Goal: Obtain resource: Download file/media

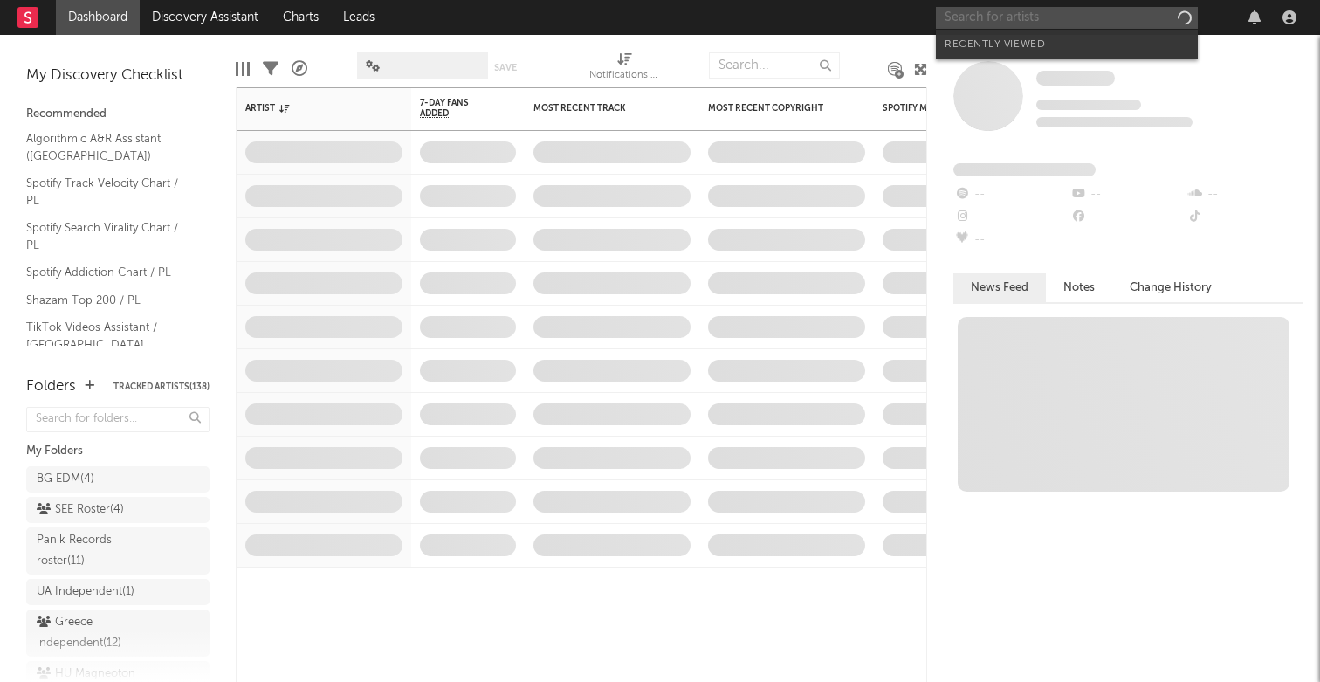
click at [1075, 17] on input "text" at bounding box center [1067, 18] width 262 height 22
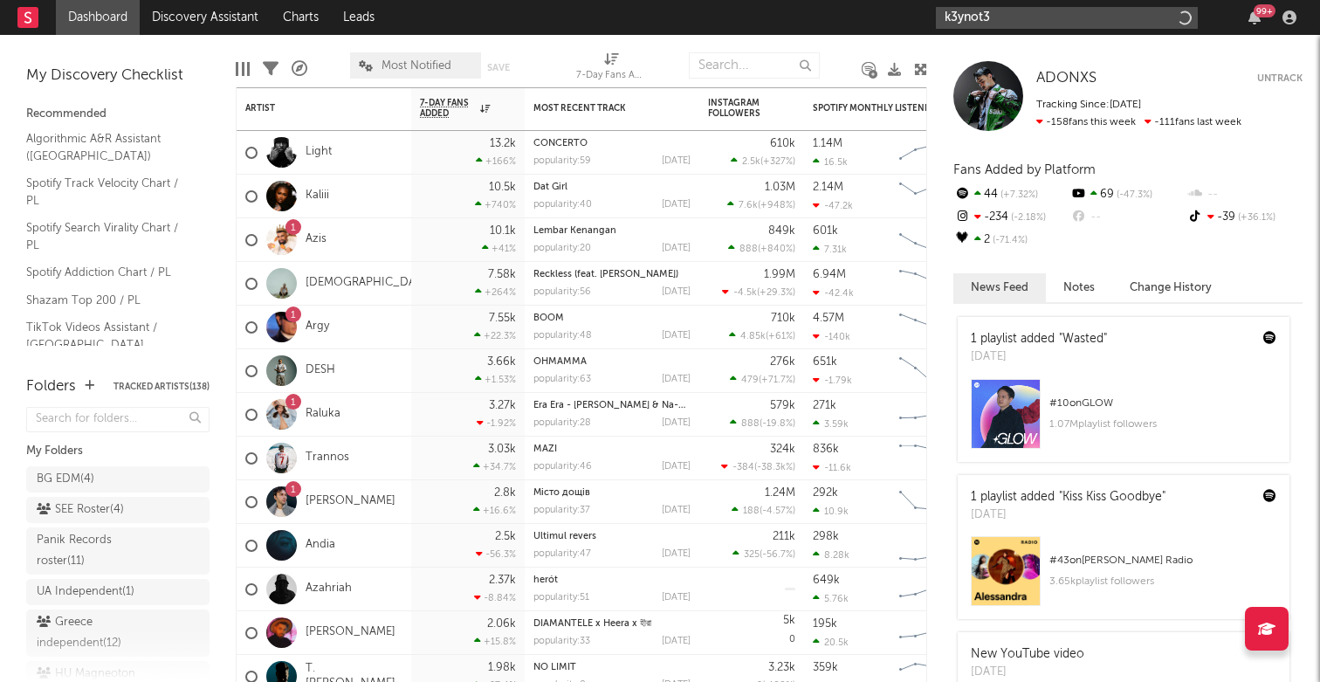
type input "k3ynot3"
click at [1052, 22] on input "k3ynot3" at bounding box center [1067, 18] width 262 height 22
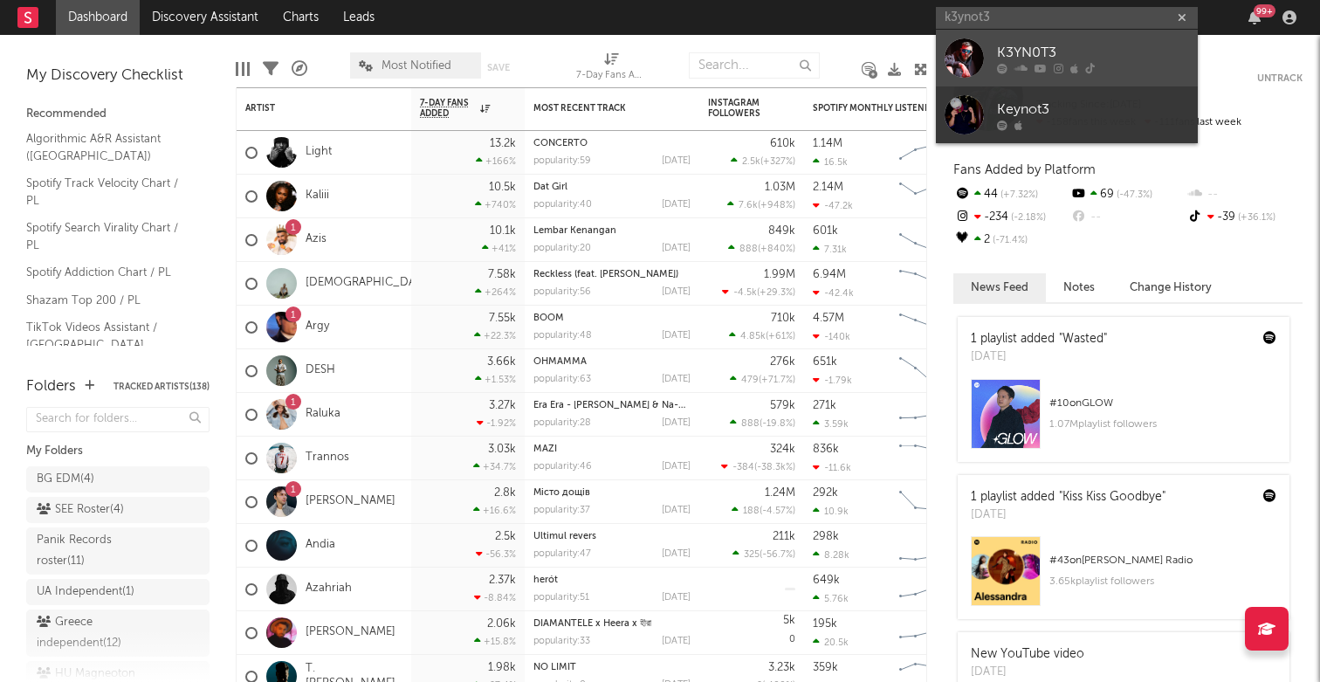
click at [1041, 57] on div "K3YN0T3" at bounding box center [1093, 52] width 192 height 21
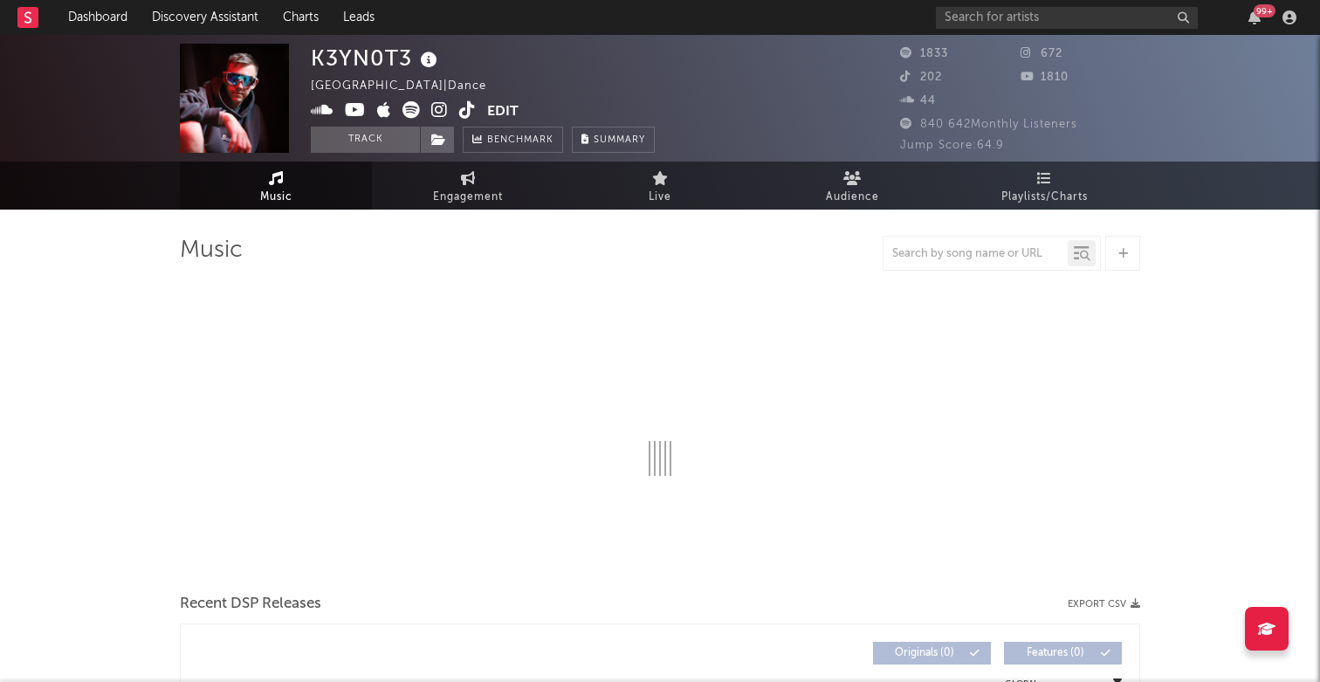
select select "6m"
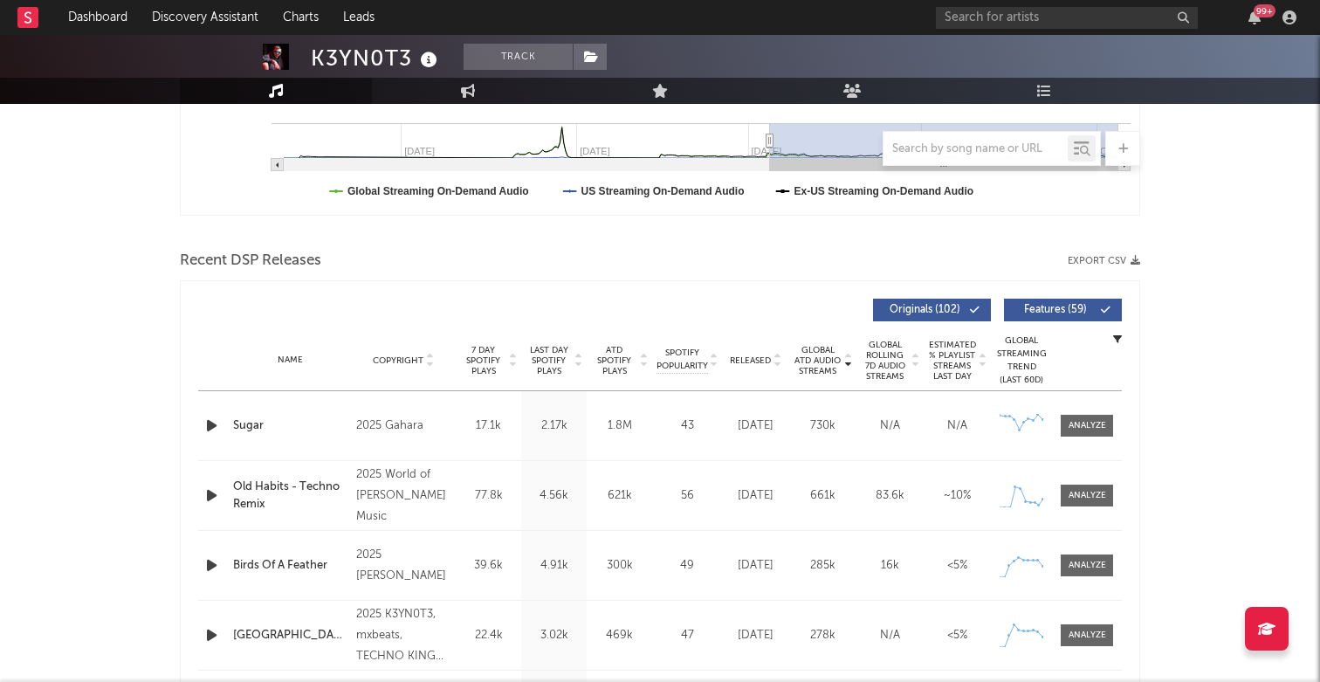
scroll to position [480, 0]
click at [758, 359] on span "Released" at bounding box center [750, 361] width 41 height 10
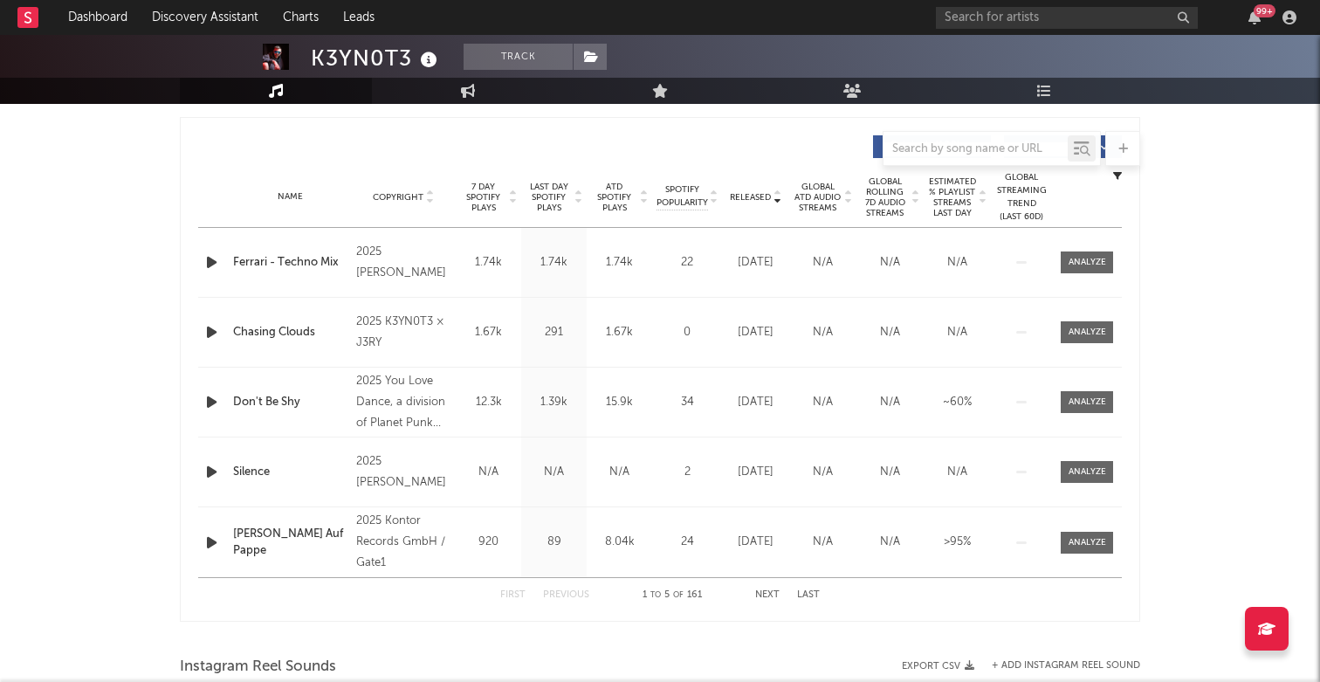
scroll to position [645, 0]
click at [763, 591] on button "Next" at bounding box center [767, 594] width 24 height 10
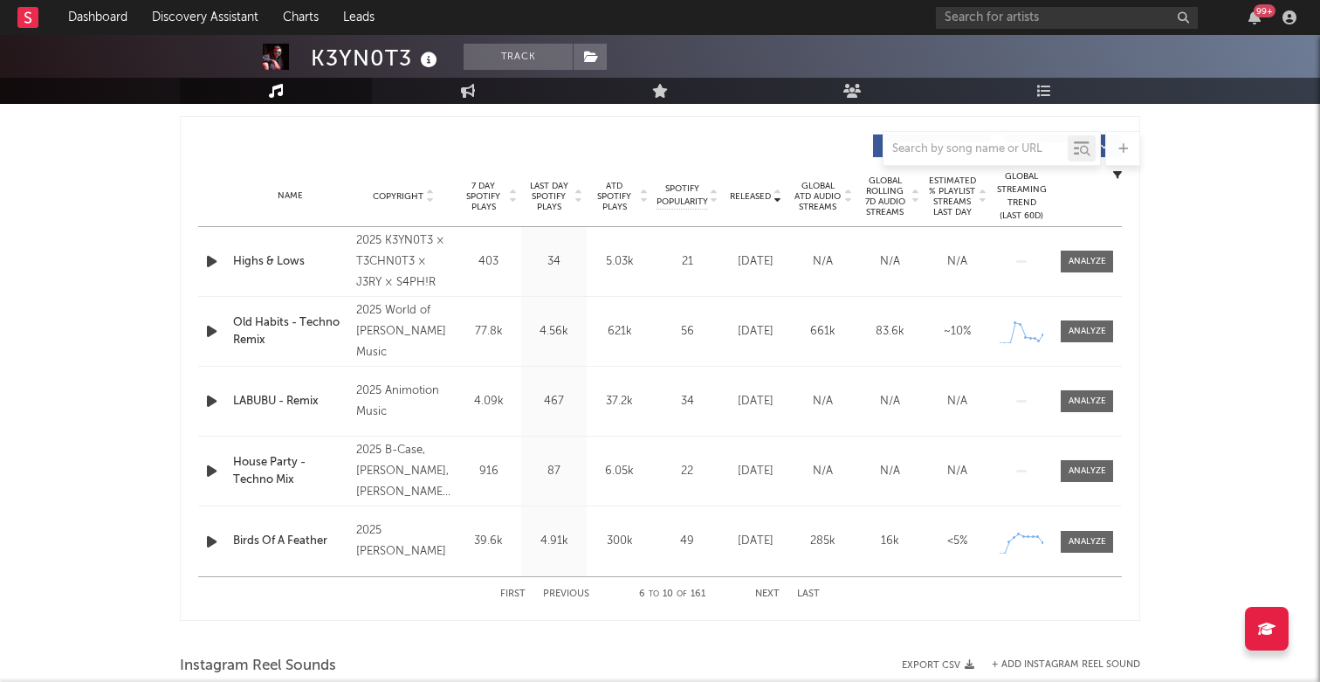
click at [763, 591] on button "Next" at bounding box center [767, 594] width 24 height 10
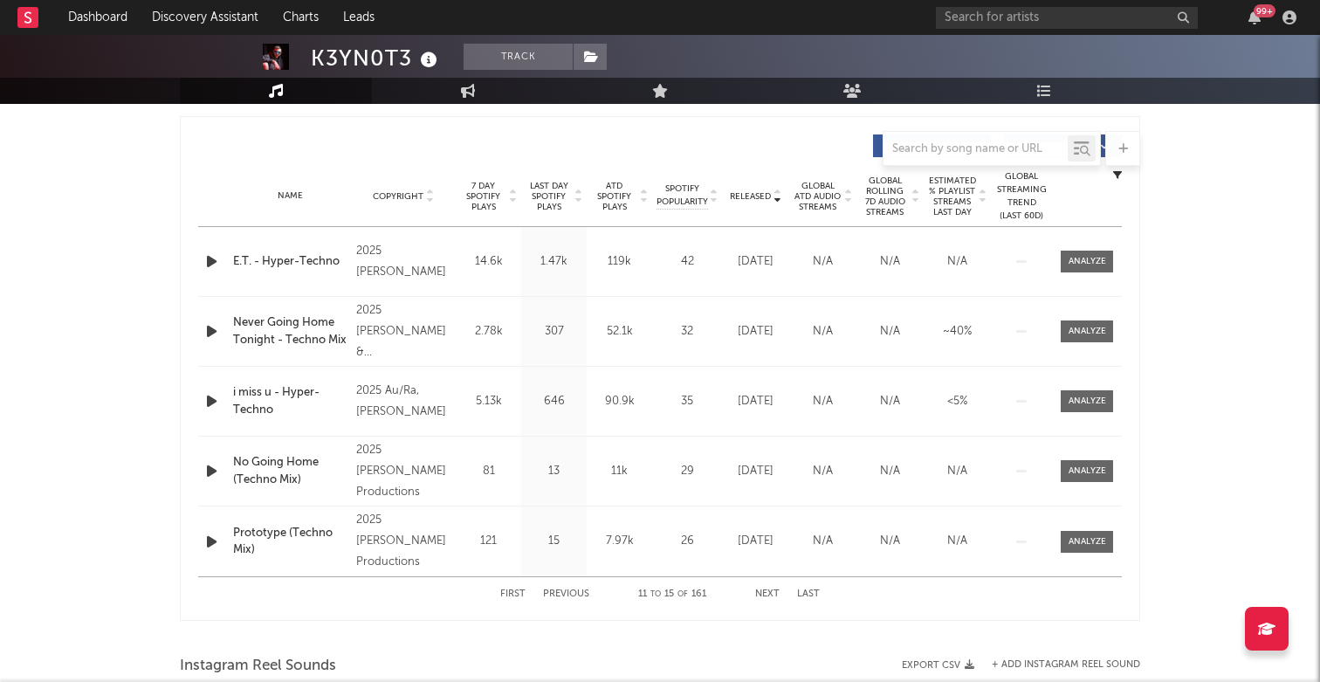
click at [24, 21] on rect at bounding box center [27, 17] width 21 height 21
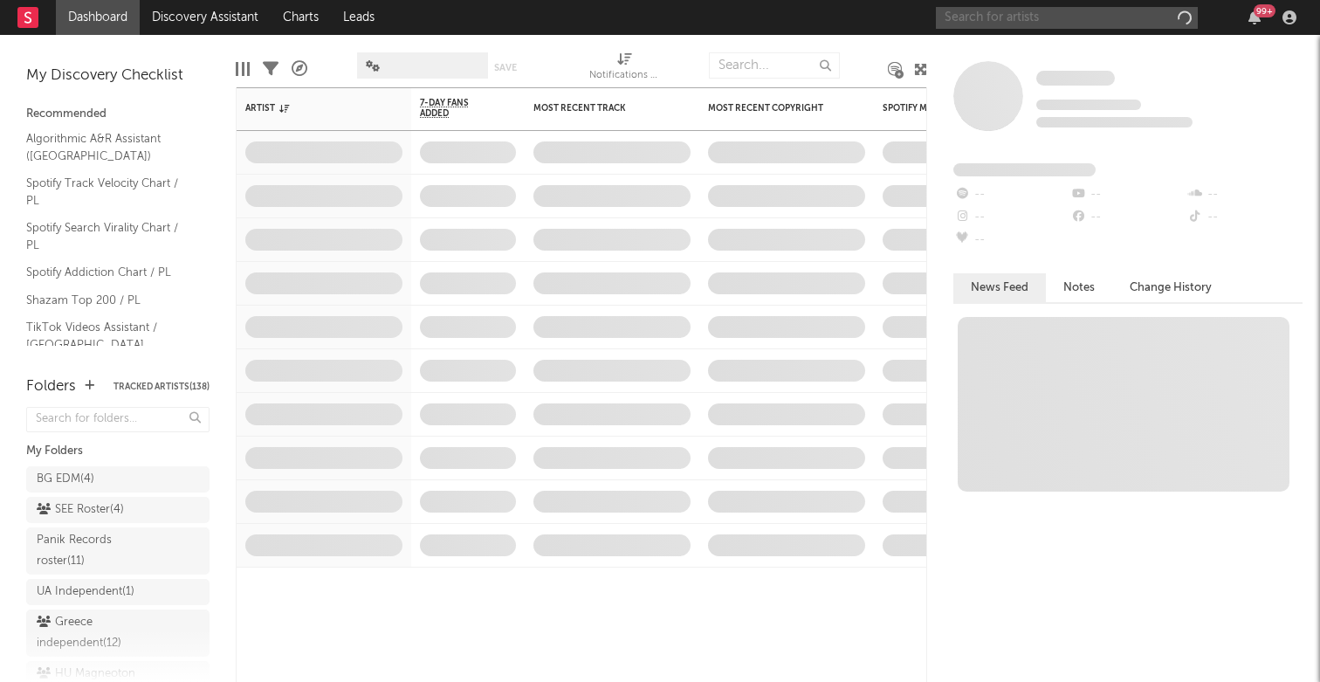
click at [1043, 18] on input "text" at bounding box center [1067, 18] width 262 height 22
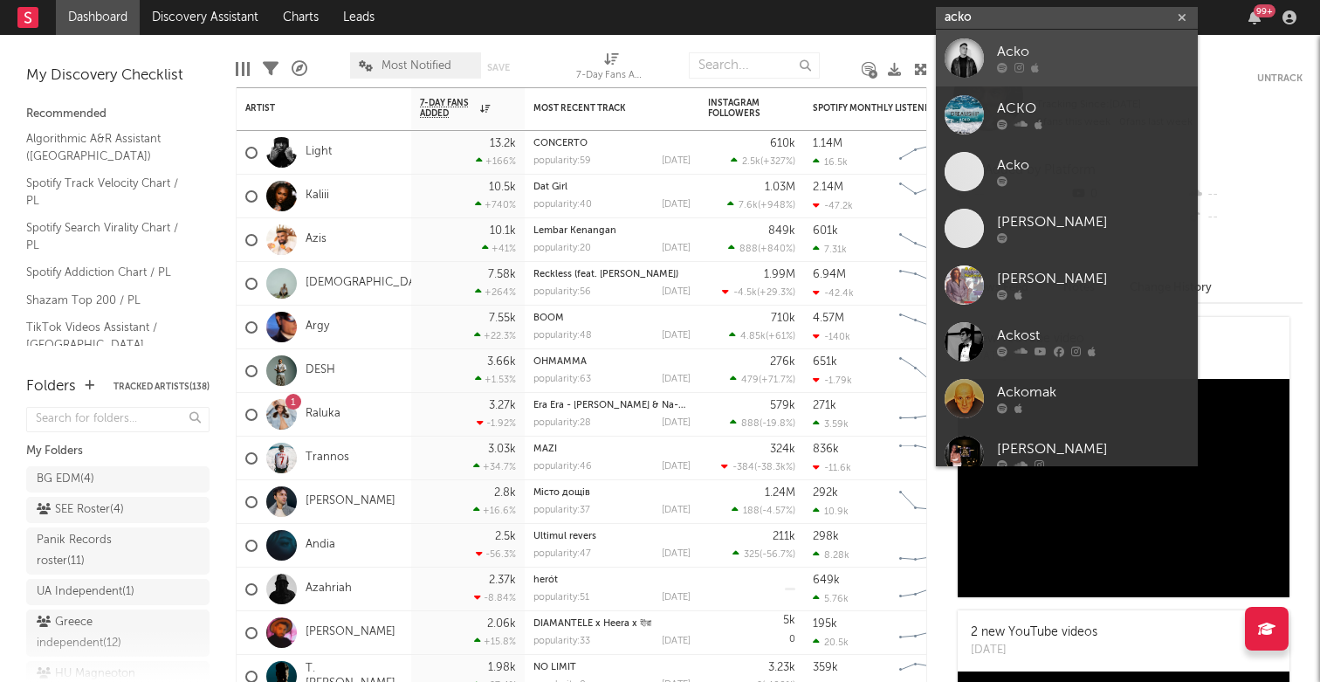
type input "acko"
click at [1016, 50] on div "Acko" at bounding box center [1093, 52] width 192 height 21
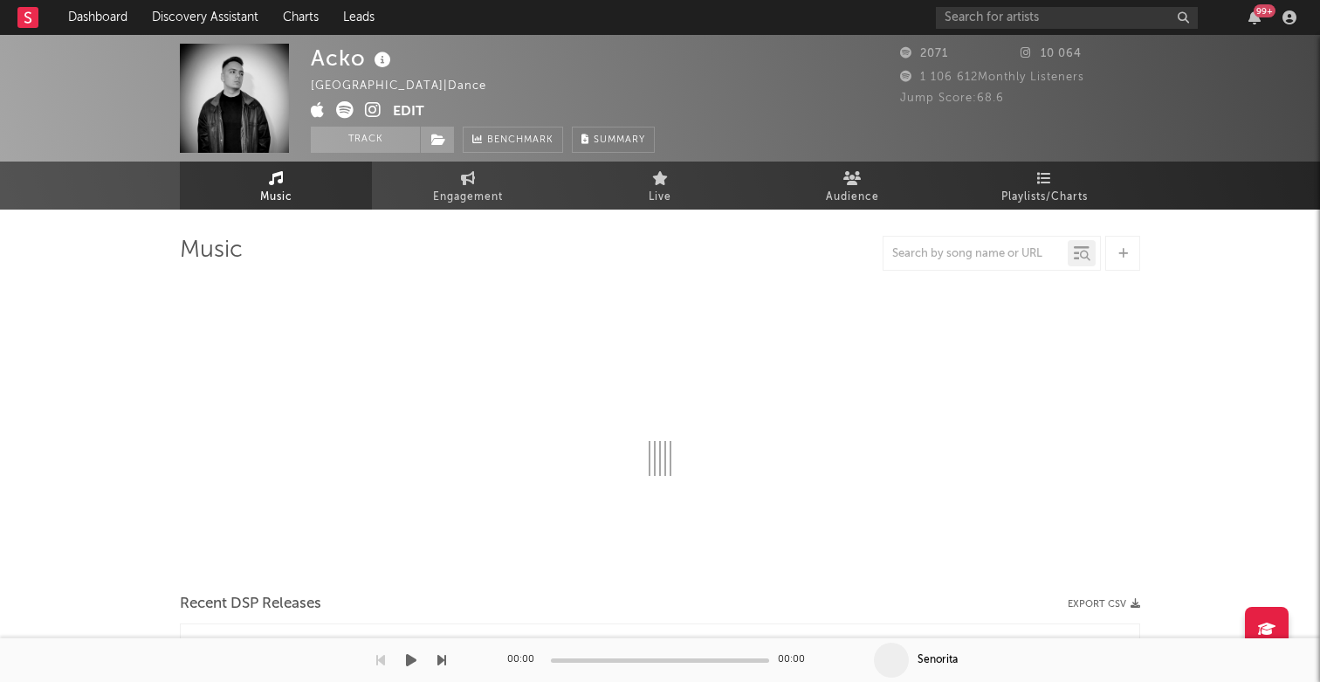
select select "6m"
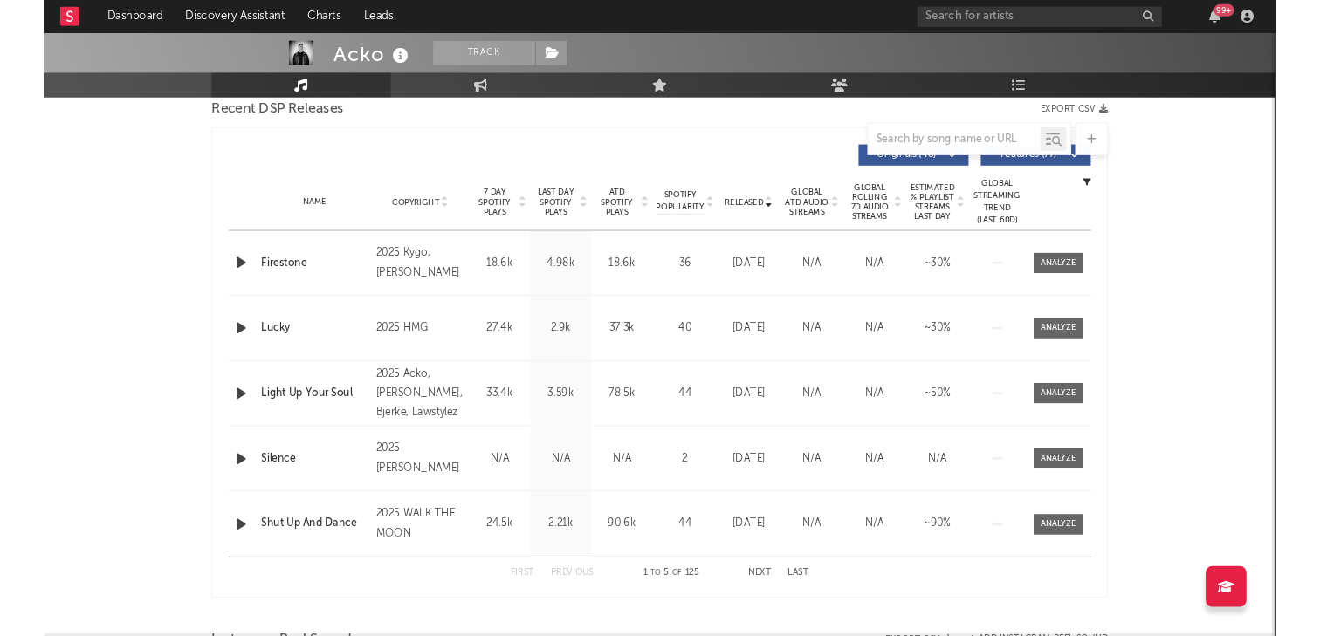
scroll to position [627, 0]
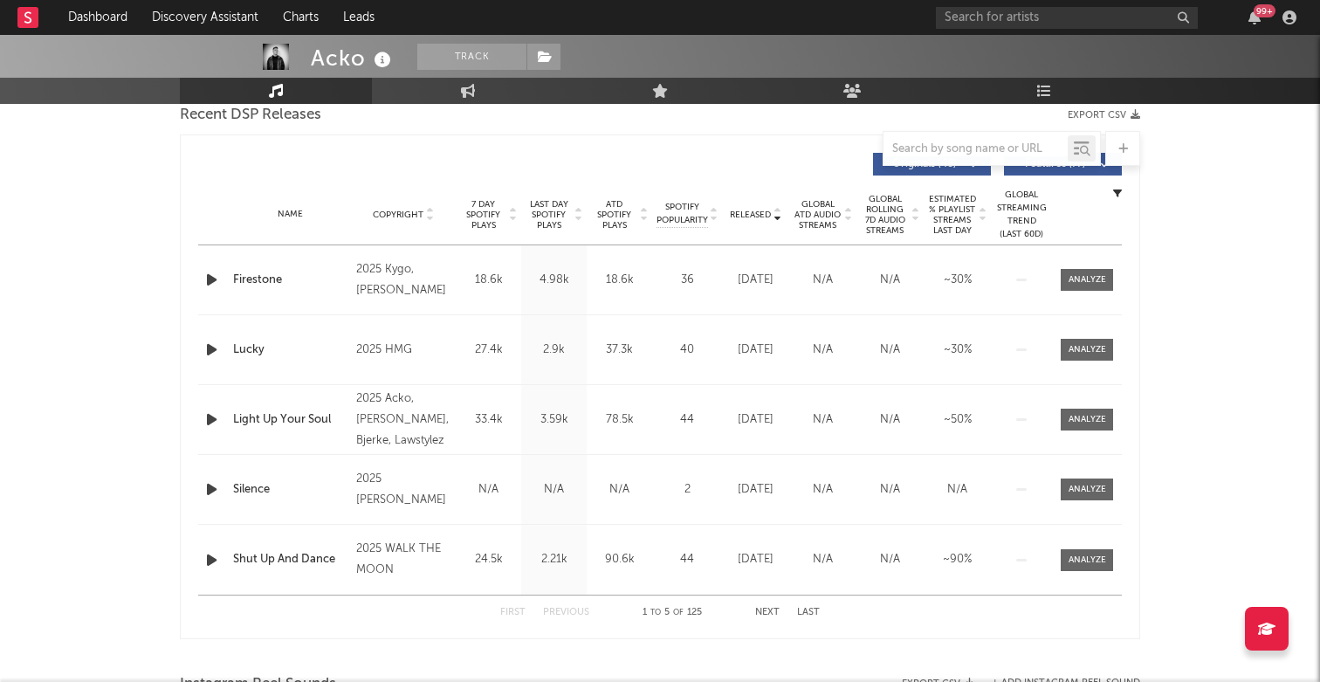
click at [767, 605] on div "First Previous 1 to 5 of 125 Next Last" at bounding box center [659, 612] width 319 height 34
click at [771, 611] on button "Next" at bounding box center [767, 613] width 24 height 10
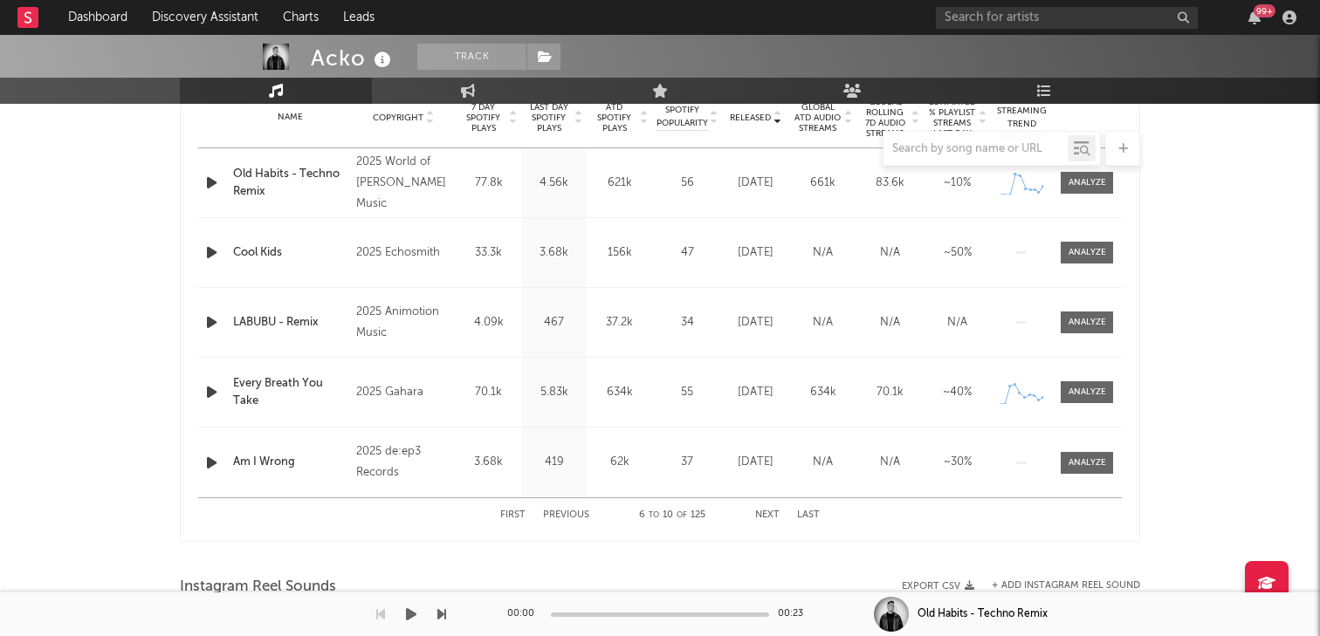
scroll to position [723, 0]
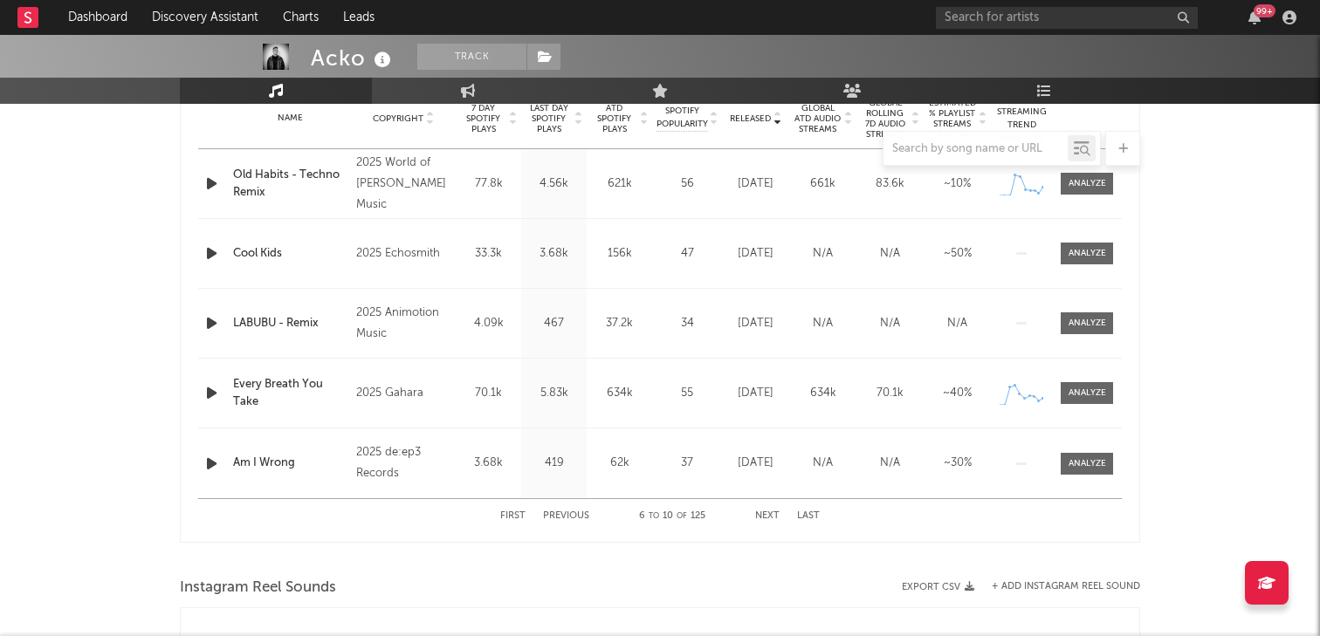
click at [506, 513] on button "First" at bounding box center [512, 517] width 25 height 10
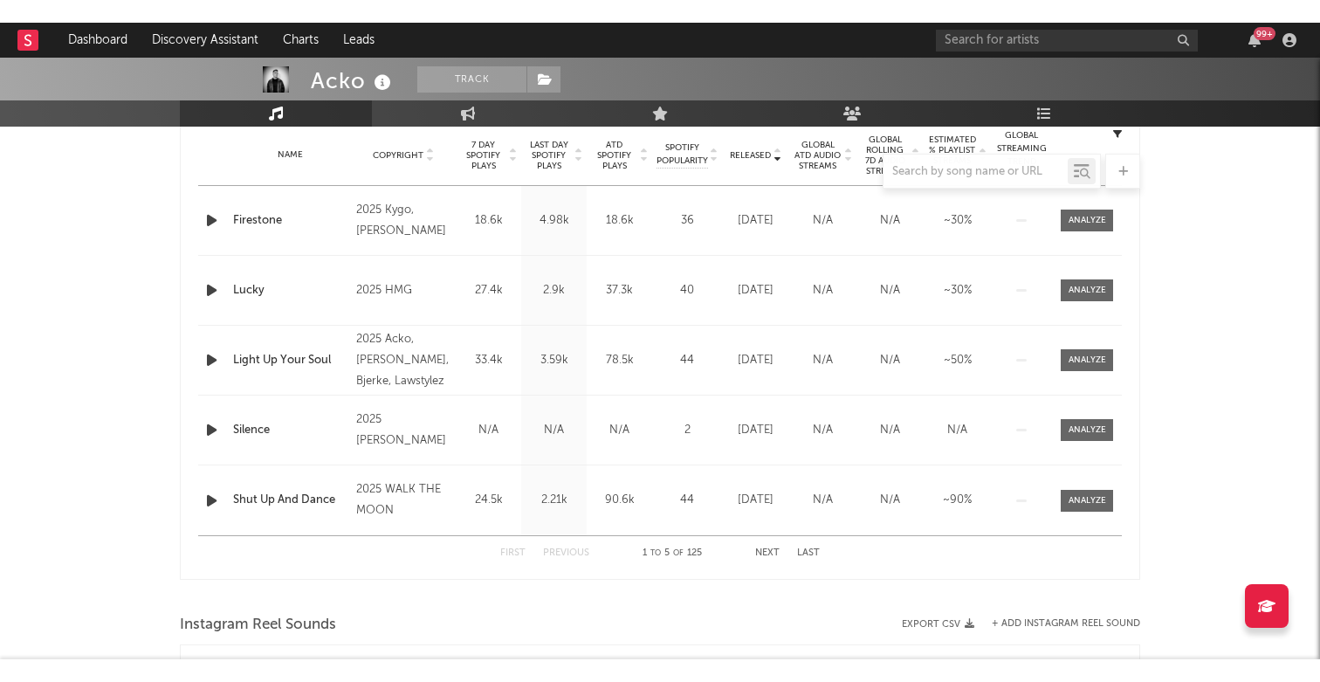
scroll to position [700, 0]
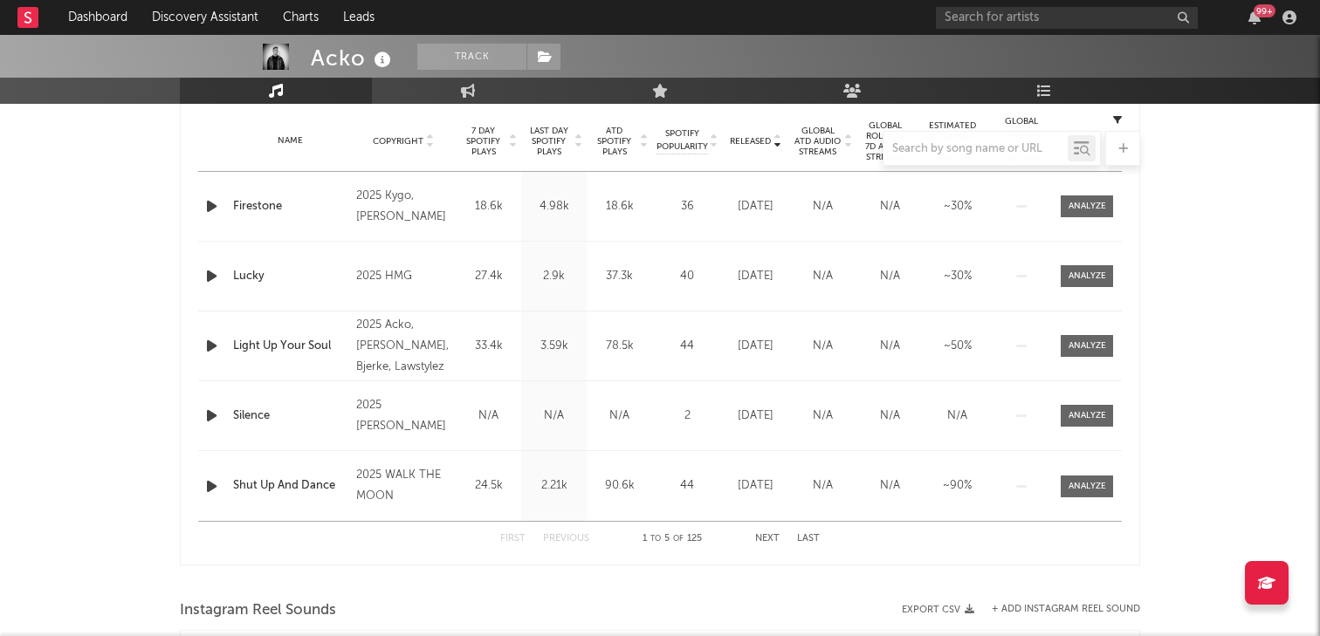
click at [774, 539] on button "Next" at bounding box center [767, 539] width 24 height 10
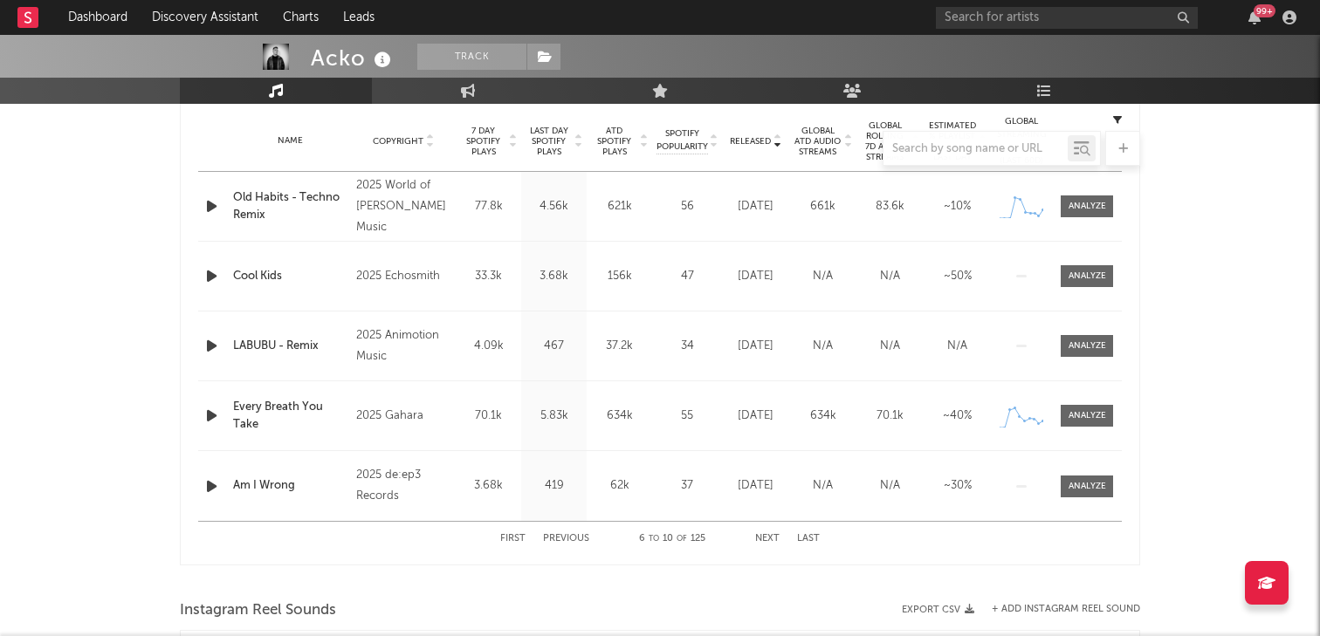
click at [774, 539] on button "Next" at bounding box center [767, 539] width 24 height 10
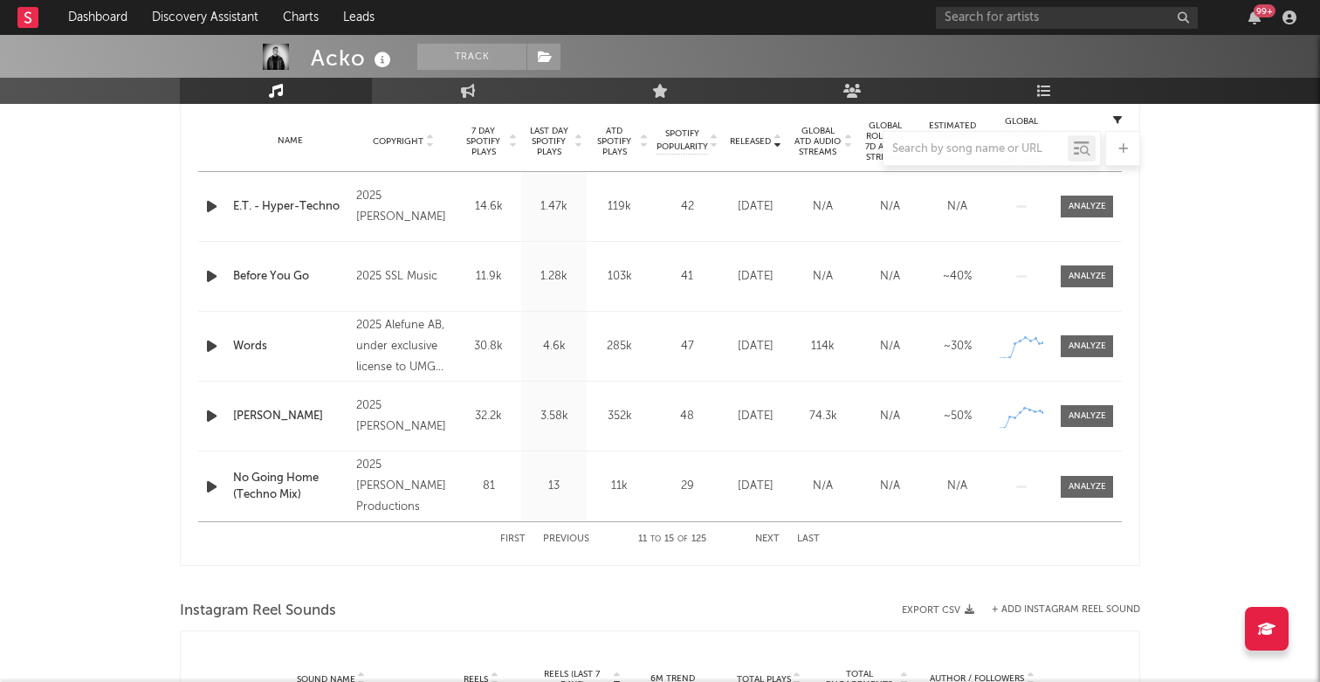
click at [512, 538] on button "First" at bounding box center [512, 539] width 25 height 10
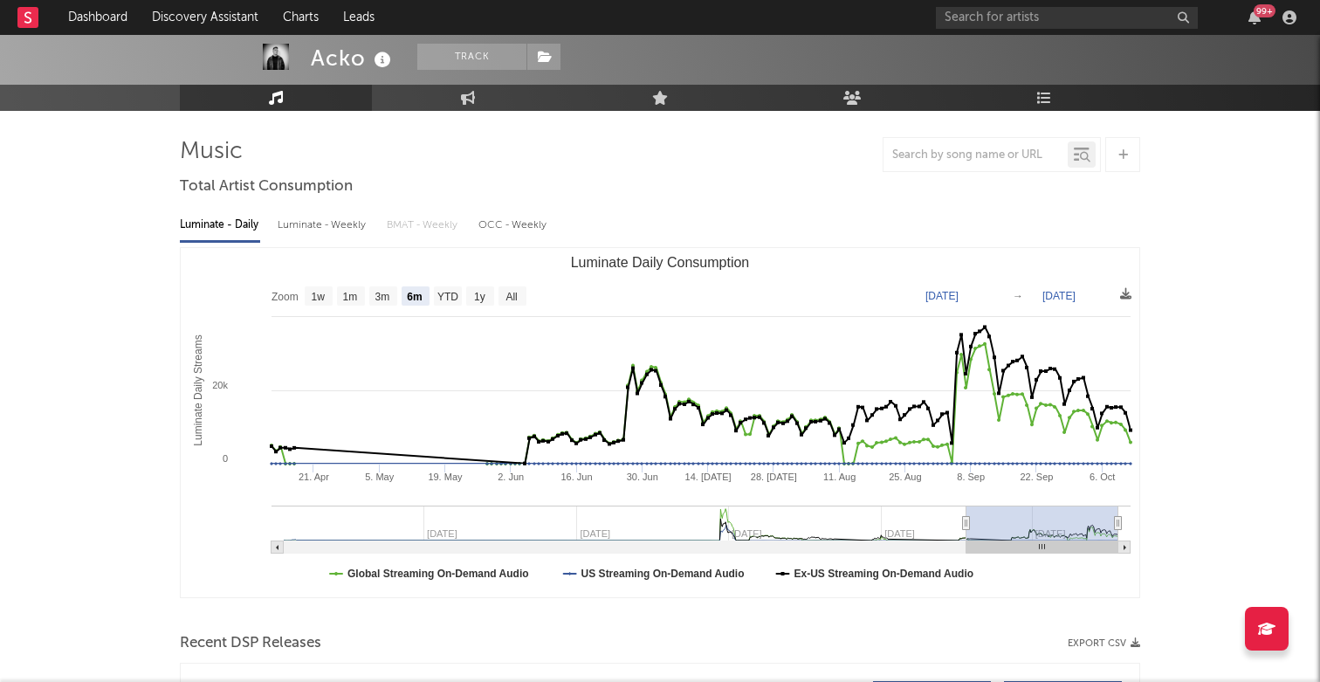
scroll to position [0, 0]
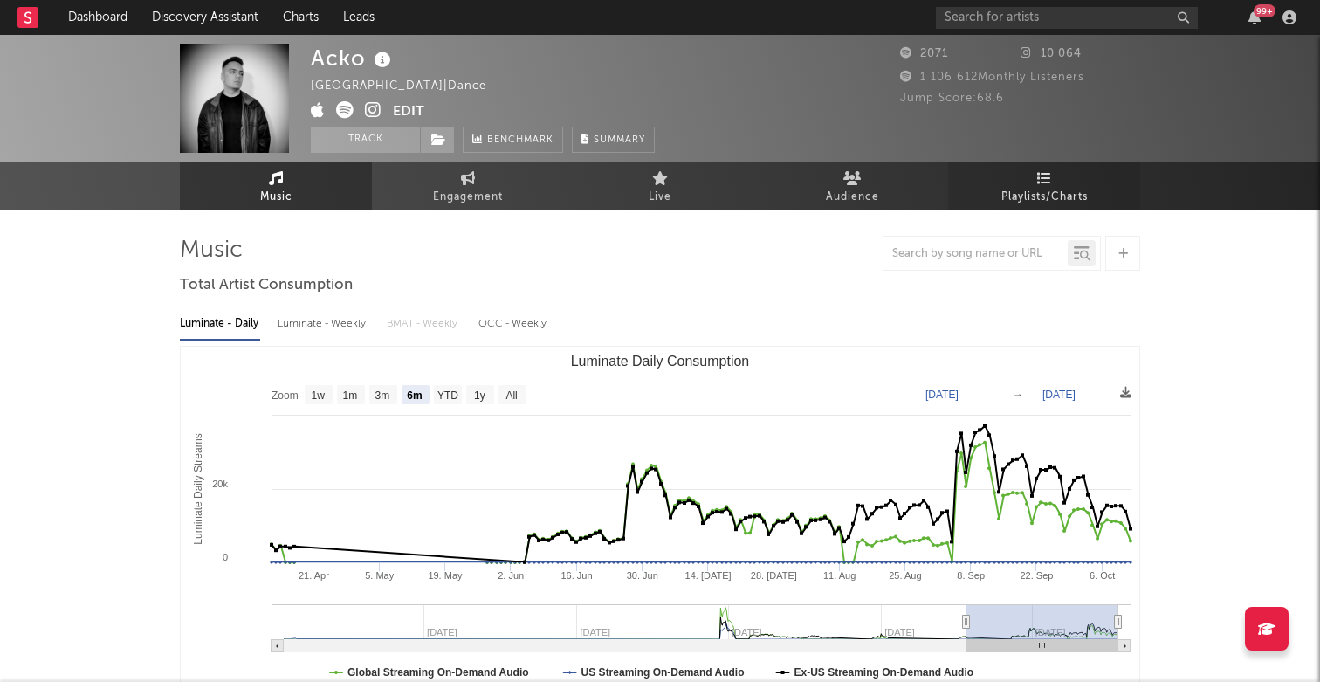
click at [1045, 182] on icon at bounding box center [1044, 178] width 15 height 14
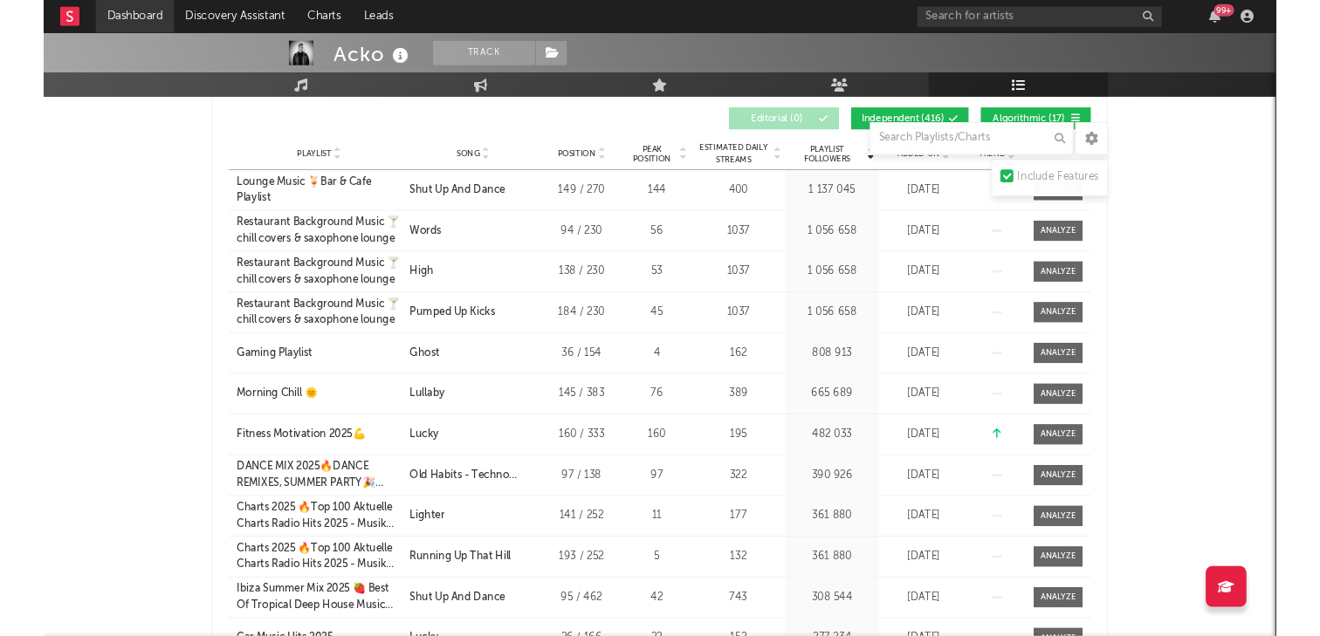
scroll to position [301, 0]
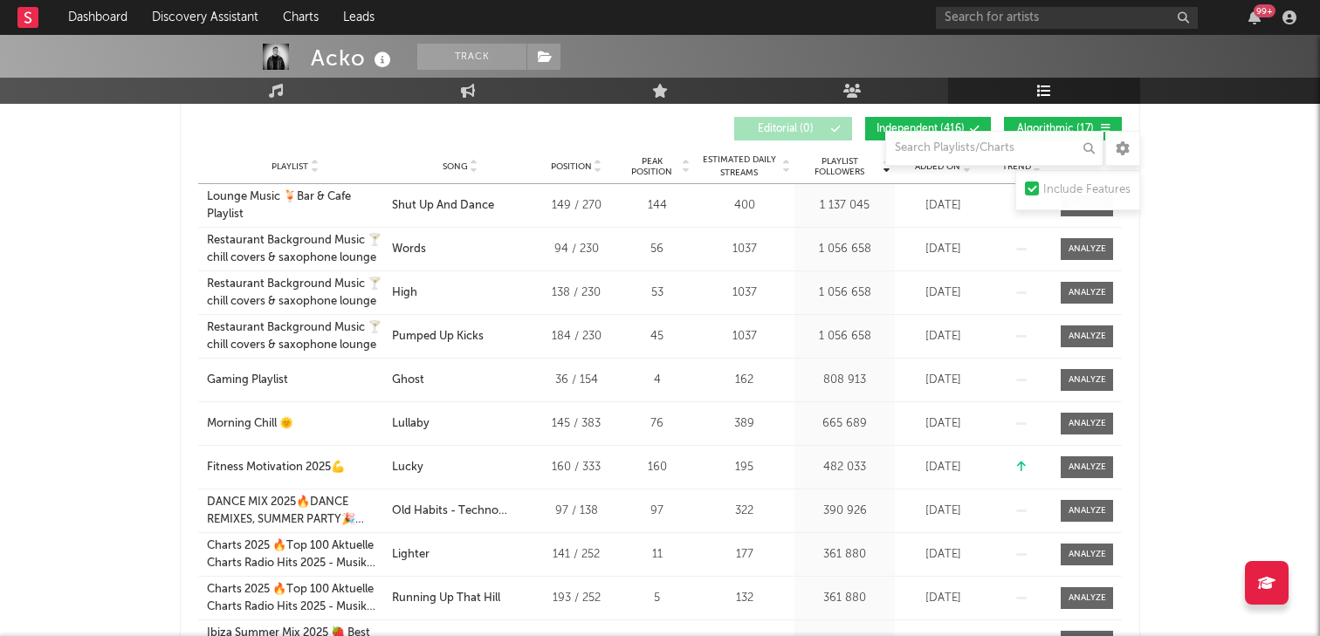
click at [747, 175] on span "Estimated Daily Streams" at bounding box center [738, 167] width 81 height 26
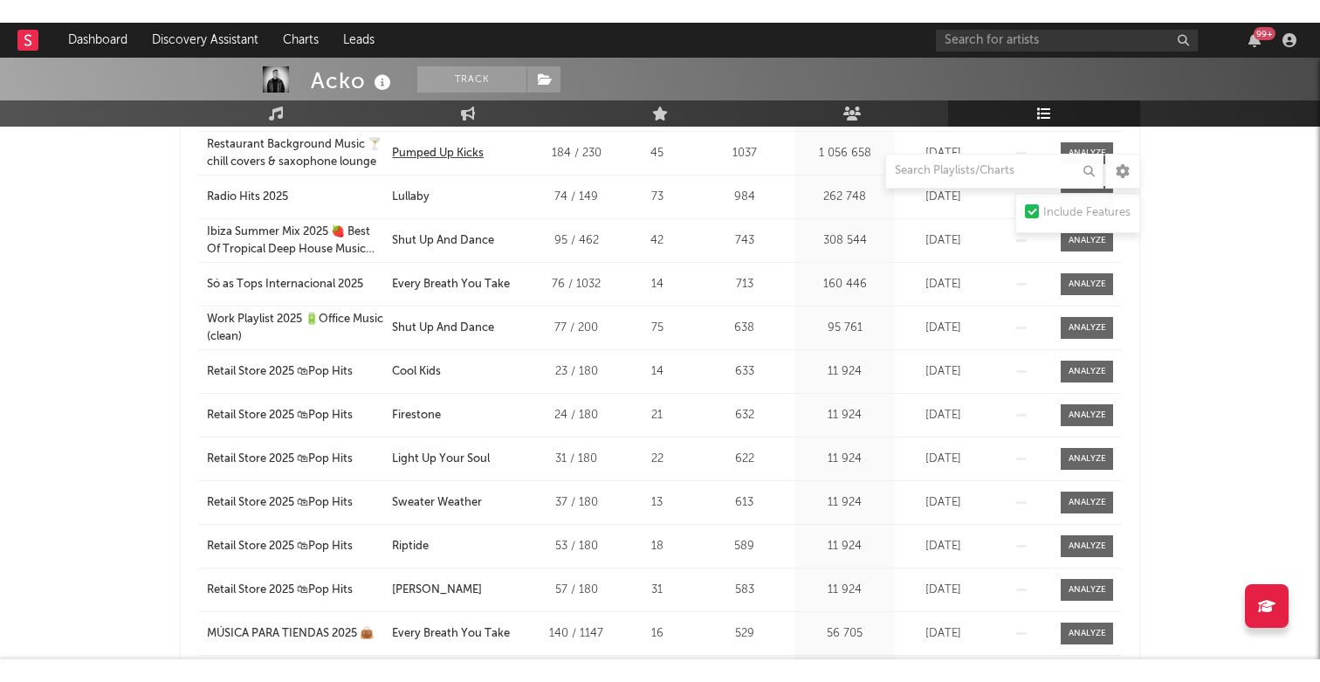
scroll to position [460, 0]
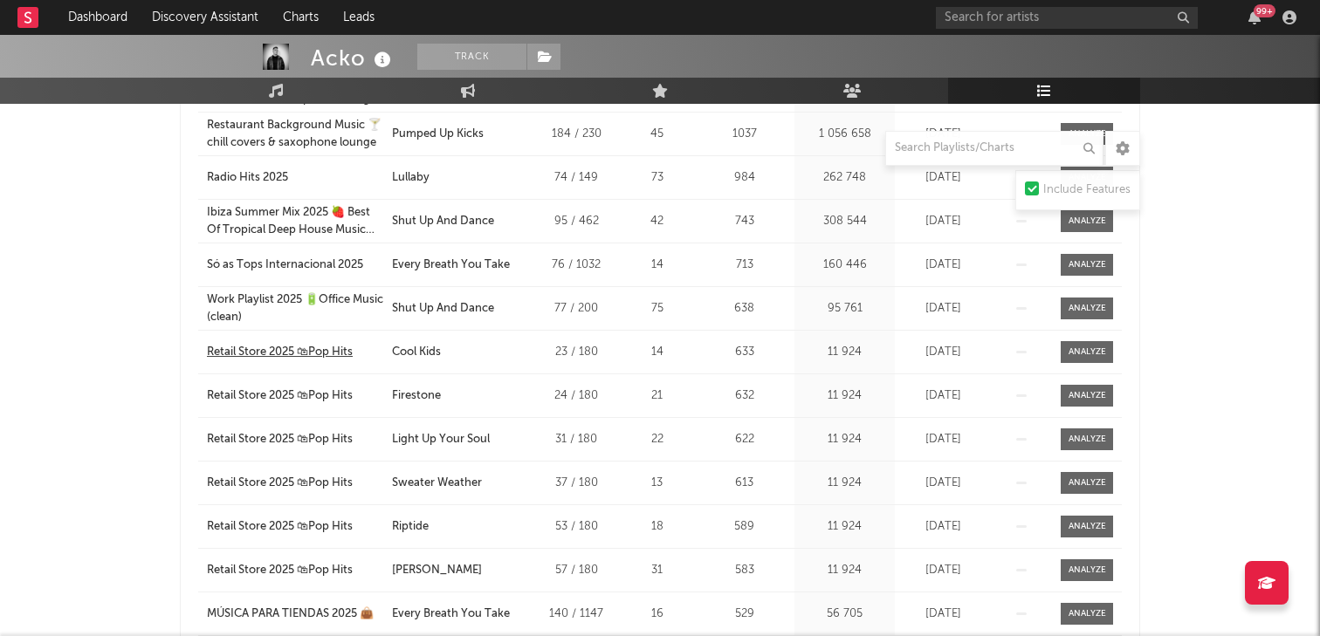
click at [233, 351] on div "Retail Store 2025 🛍Pop Hits" at bounding box center [280, 352] width 146 height 17
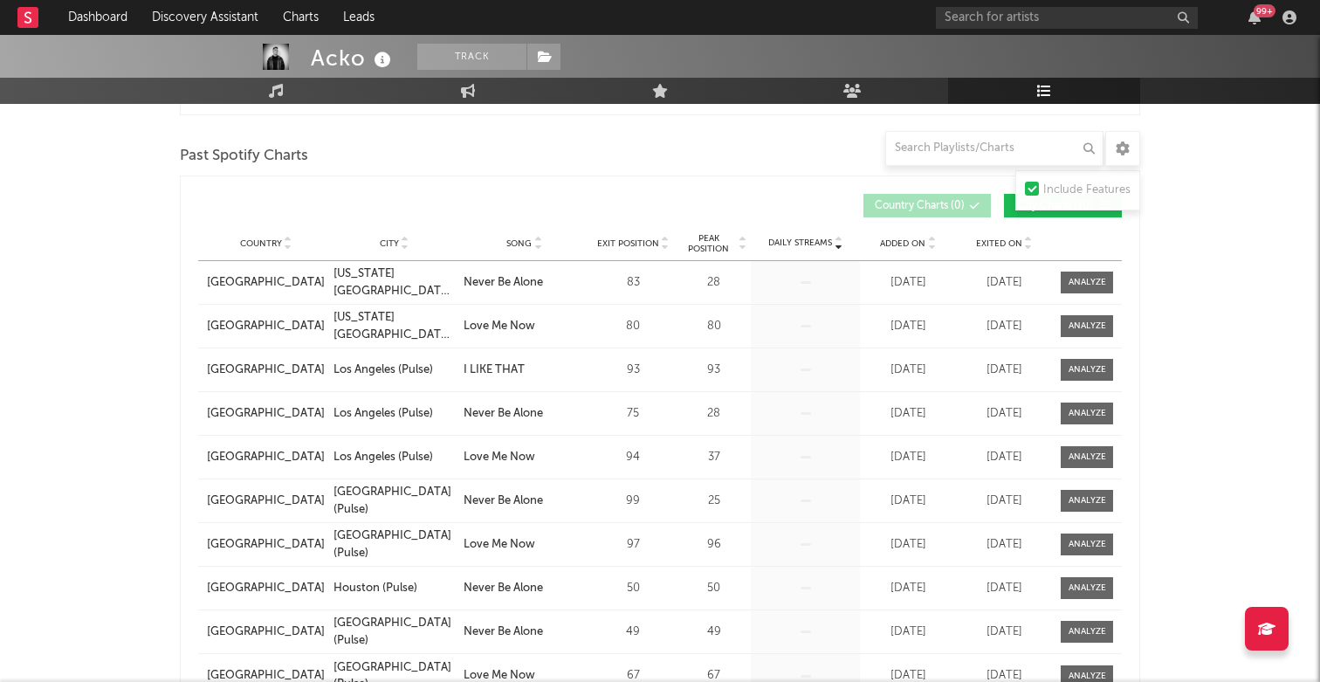
scroll to position [1284, 0]
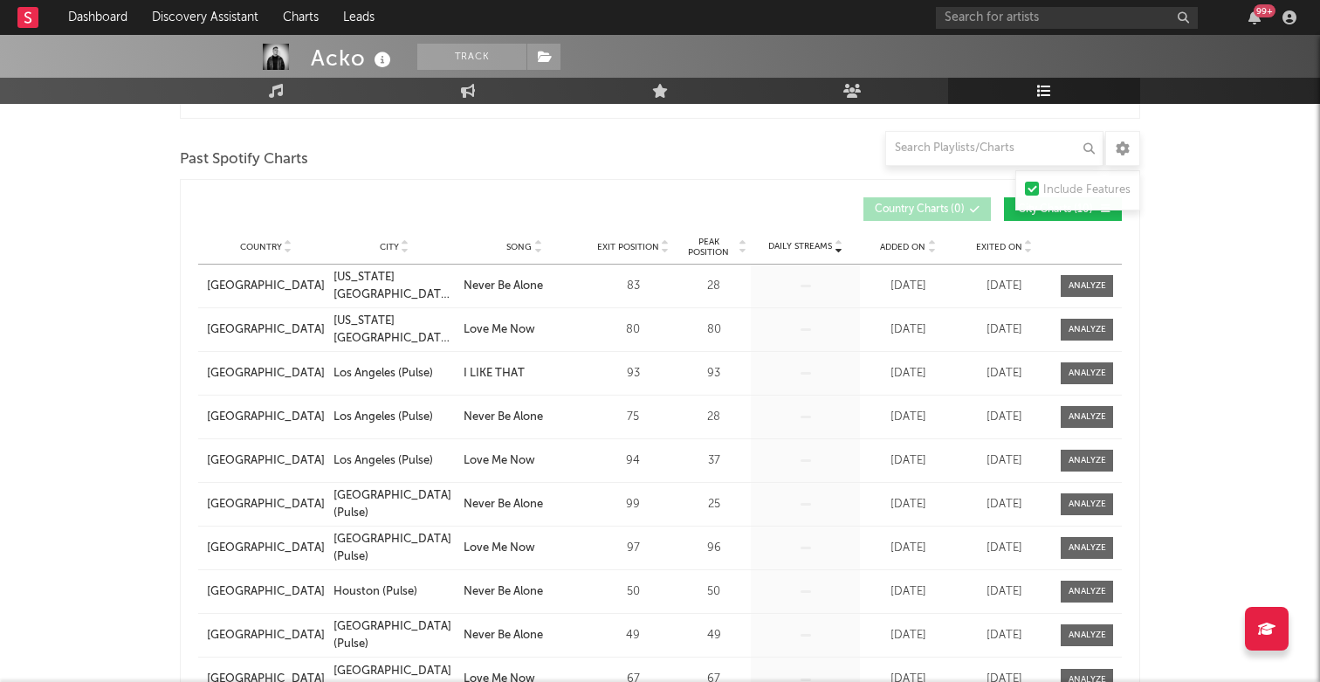
click at [100, 450] on div "Acko Track Serbia | Dance Edit Track Benchmark Summary 2071 10 064 1 106 612 Mo…" at bounding box center [660, 332] width 1320 height 3162
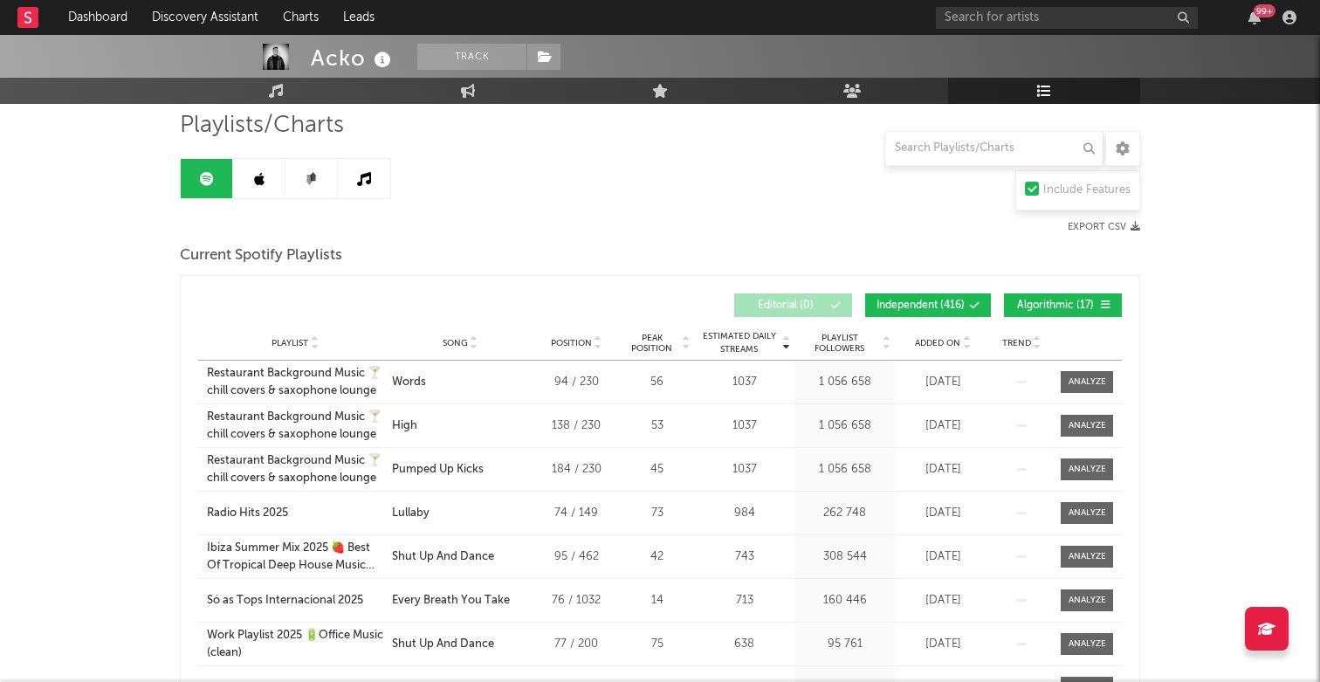
scroll to position [127, 0]
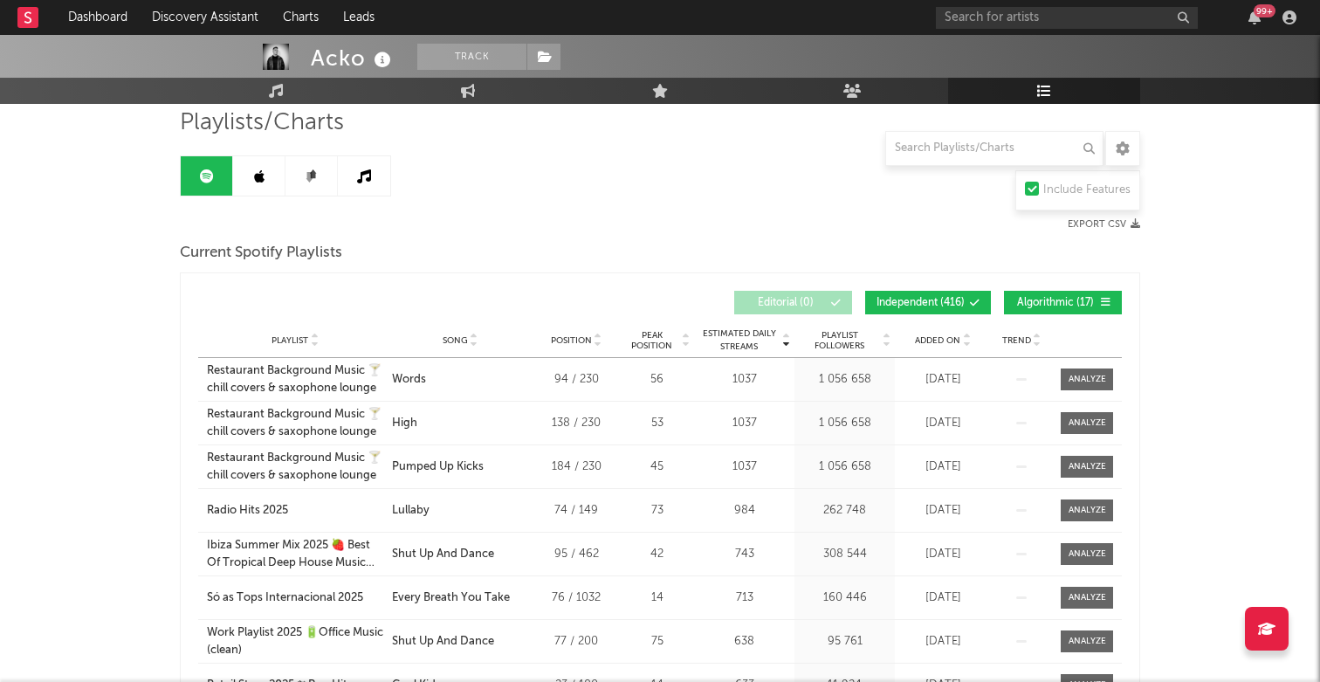
click at [1107, 222] on button "Export CSV" at bounding box center [1104, 224] width 72 height 10
